Goal: Check status: Check status

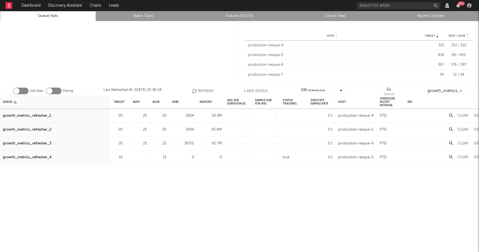
click at [195, 86] on div "Job Stats Polling Last Refreshed At: Sep 21 20:38:54 Refresh + Add Queue DRI ( …" at bounding box center [239, 89] width 479 height 11
click at [195, 89] on icon "button" at bounding box center [195, 91] width 6 height 5
click at [195, 89] on icon "button" at bounding box center [194, 91] width 6 height 5
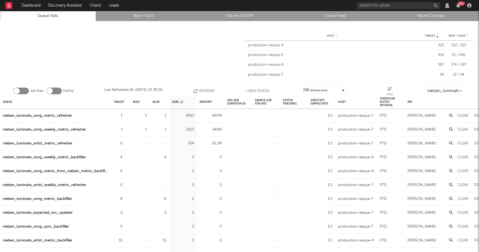
click at [203, 91] on button "Refresh" at bounding box center [204, 91] width 22 height 8
click at [50, 116] on div "nielsen_luminate_song_weekly_metric_refresher" at bounding box center [44, 115] width 83 height 7
click at [58, 129] on div "nielsen_luminate_song_metric_refresher" at bounding box center [37, 129] width 69 height 7
click at [463, 144] on button "Clear" at bounding box center [462, 144] width 11 height 4
click at [199, 89] on button "Refresh" at bounding box center [204, 91] width 22 height 8
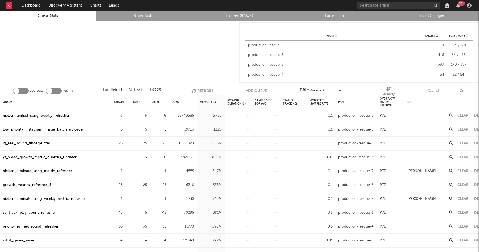
scroll to position [102, 0]
click at [205, 88] on button "Refresh" at bounding box center [202, 91] width 22 height 8
